Goal: Find specific page/section: Locate a particular part of the current website

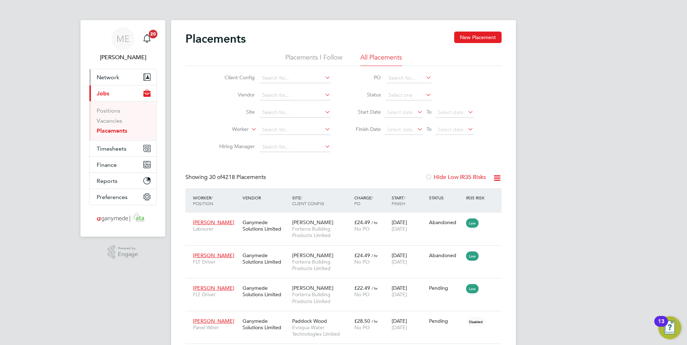
click at [122, 75] on button "Network" at bounding box center [122, 77] width 67 height 16
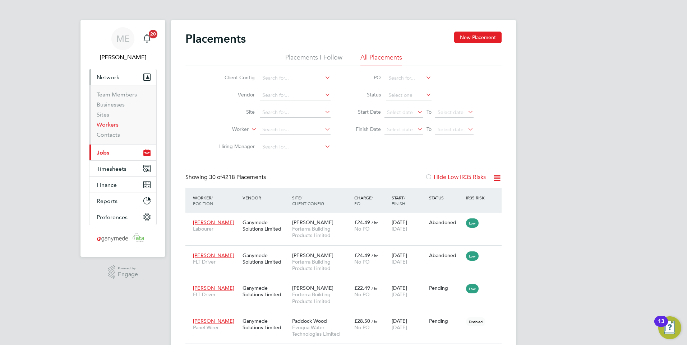
click at [111, 125] on link "Workers" at bounding box center [108, 124] width 22 height 7
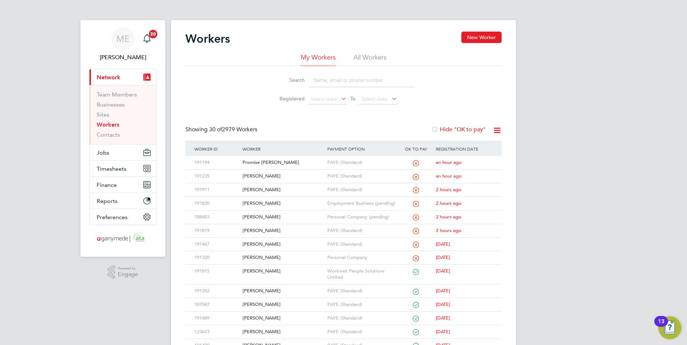
click at [342, 80] on input at bounding box center [362, 80] width 105 height 14
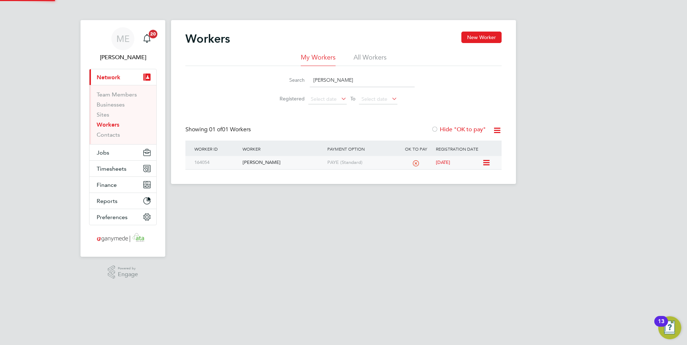
type input "wendy"
click at [276, 159] on div "Wendy Brockman" at bounding box center [283, 162] width 84 height 13
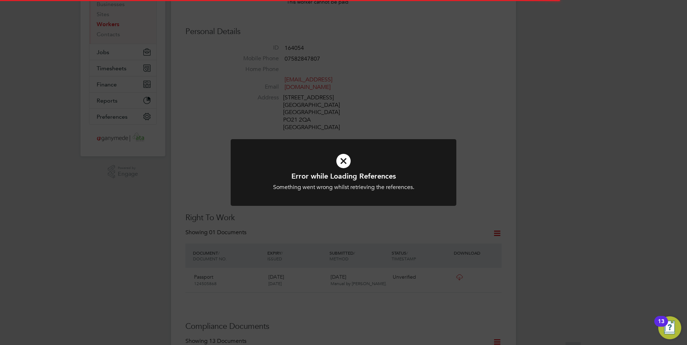
scroll to position [108, 0]
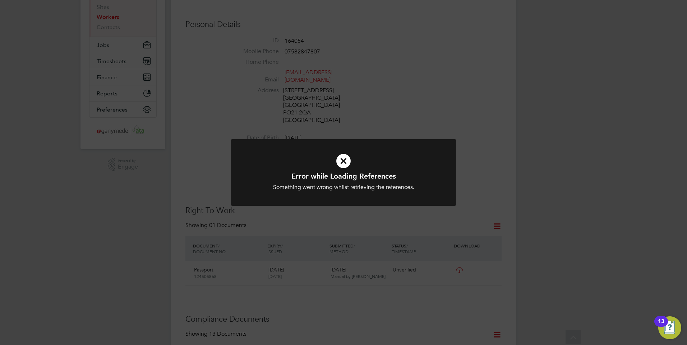
click at [348, 169] on icon at bounding box center [343, 161] width 187 height 28
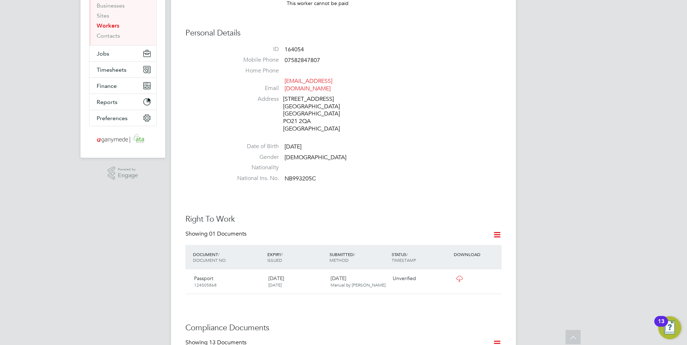
scroll to position [36, 0]
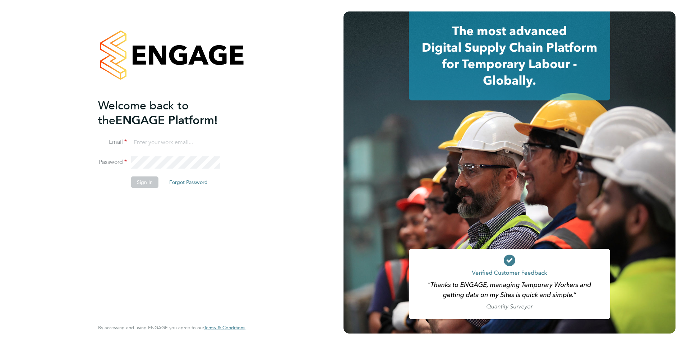
type input "Mia.Eckersley@ganymedesolutions.co.uk"
click at [153, 183] on button "Sign In" at bounding box center [144, 182] width 27 height 11
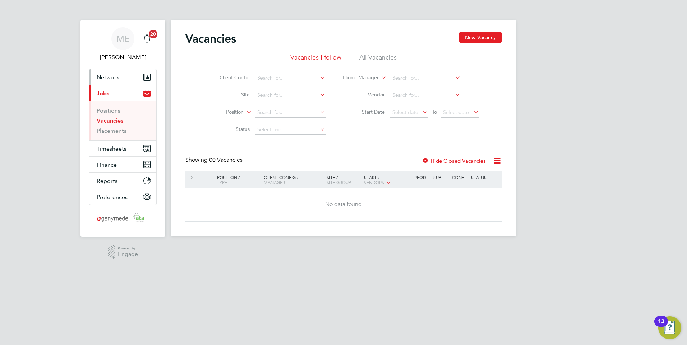
click at [116, 74] on span "Network" at bounding box center [108, 77] width 23 height 7
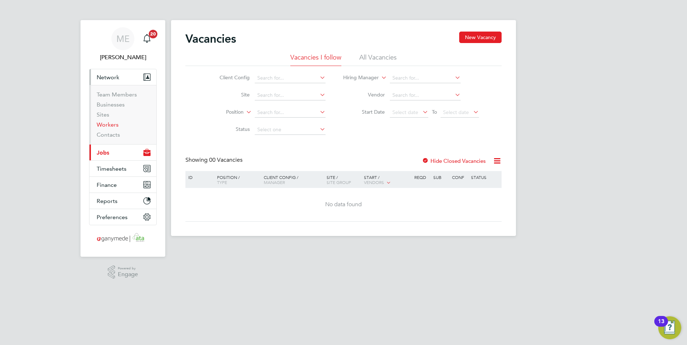
click at [111, 125] on link "Workers" at bounding box center [108, 124] width 22 height 7
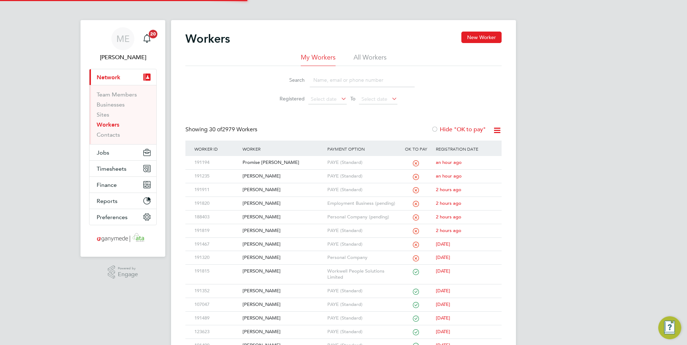
click at [360, 85] on input at bounding box center [362, 80] width 105 height 14
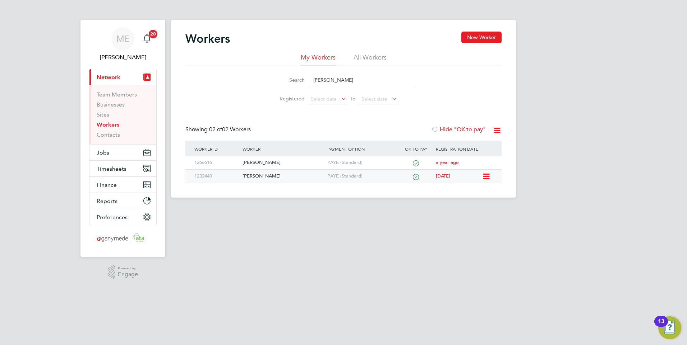
type input "carole"
click at [285, 172] on div "[PERSON_NAME]" at bounding box center [283, 176] width 84 height 13
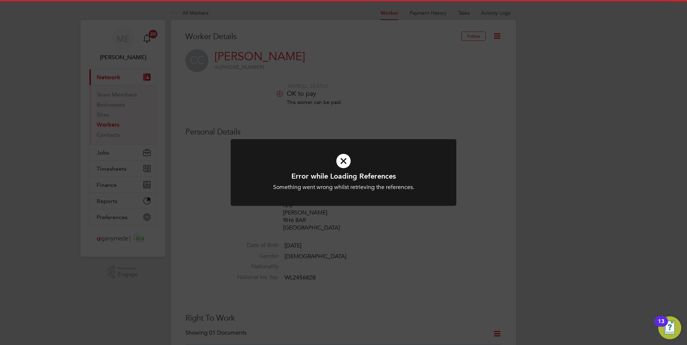
click at [367, 176] on h1 "Error while Loading References" at bounding box center [343, 176] width 187 height 9
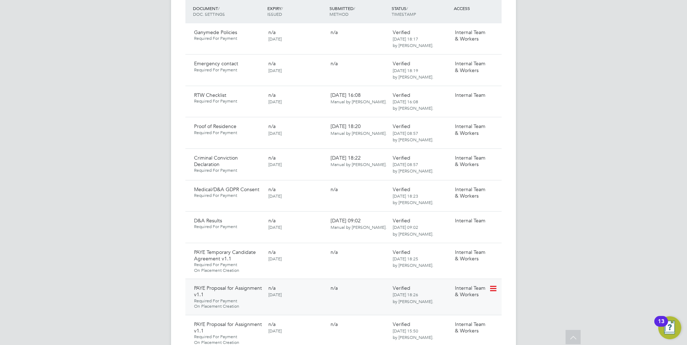
scroll to position [467, 0]
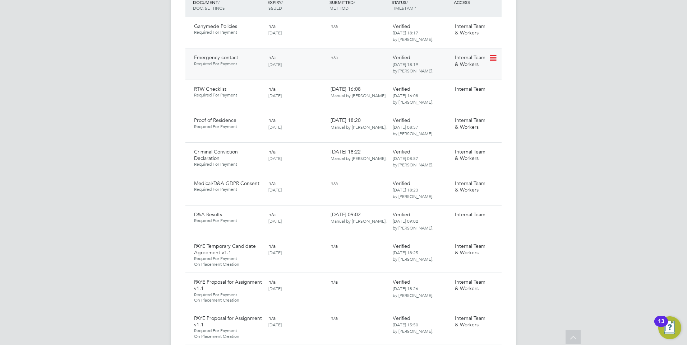
click at [490, 54] on icon at bounding box center [492, 58] width 7 height 9
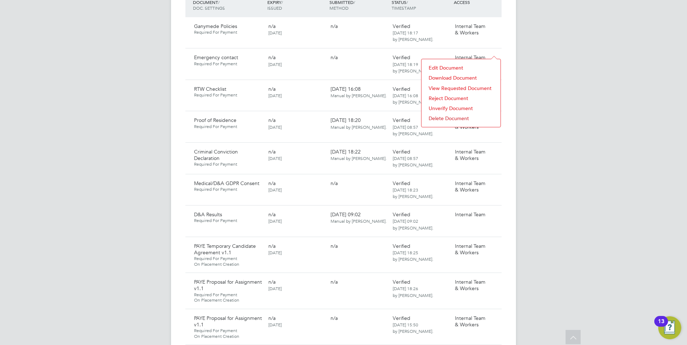
click at [444, 74] on li "Download Document" at bounding box center [461, 78] width 72 height 10
